Goal: Information Seeking & Learning: Learn about a topic

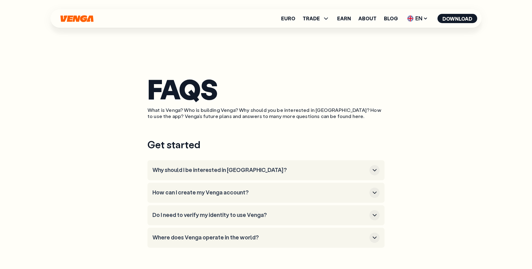
scroll to position [76, 0]
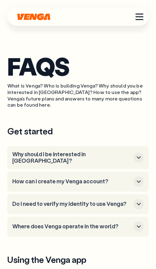
click at [34, 18] on icon "Home" at bounding box center [33, 16] width 33 height 7
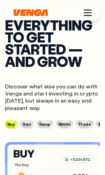
click at [78, 119] on article "Buy Sell Swap IBANs Trade Earn" at bounding box center [52, 124] width 95 height 10
